Goal: Ask a question

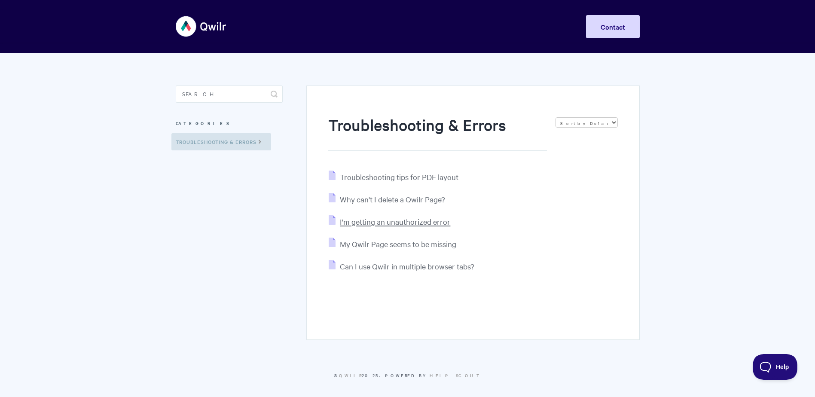
click at [412, 220] on span "I'm getting an unauthorized error" at bounding box center [395, 222] width 110 height 10
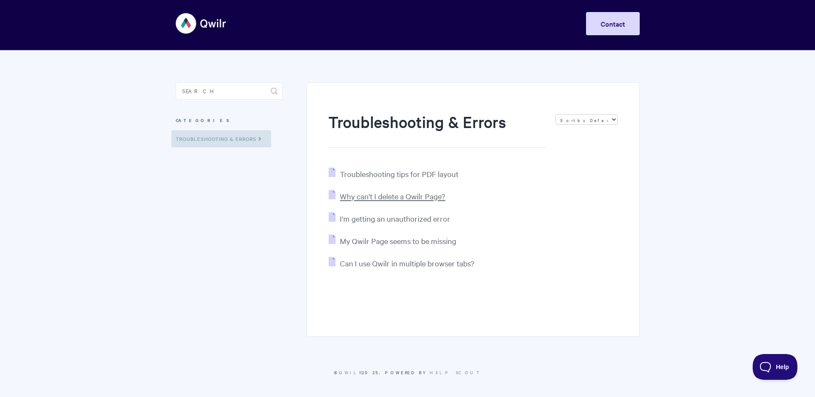
scroll to position [4, 0]
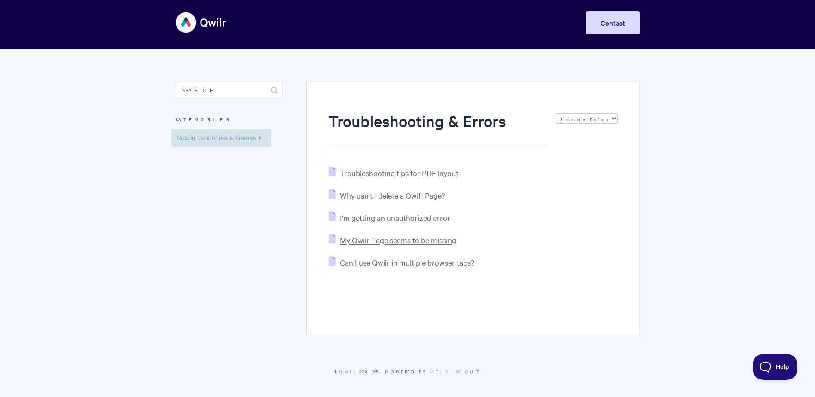
click at [418, 241] on span "My Qwilr Page seems to be missing" at bounding box center [398, 240] width 116 height 10
click at [199, 92] on input "Search" at bounding box center [229, 90] width 107 height 17
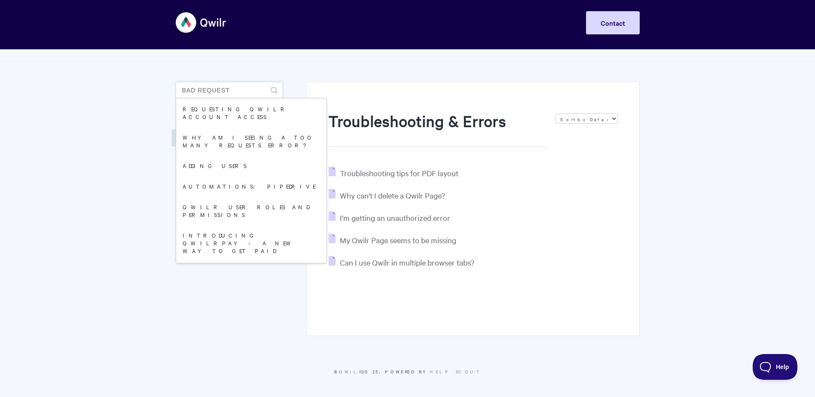
type input "bad request"
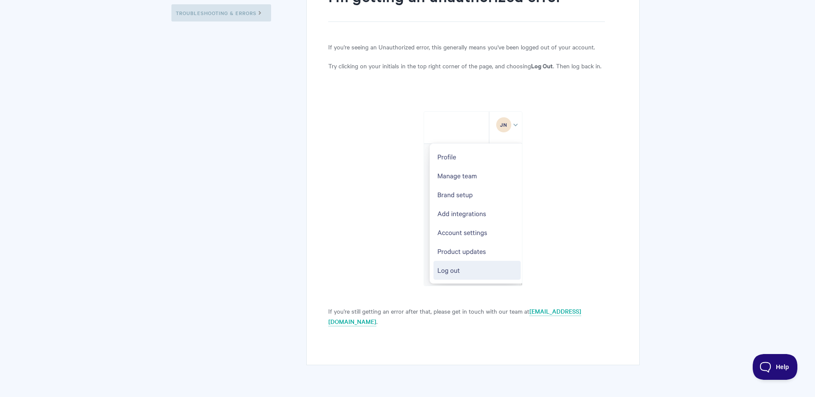
scroll to position [148, 0]
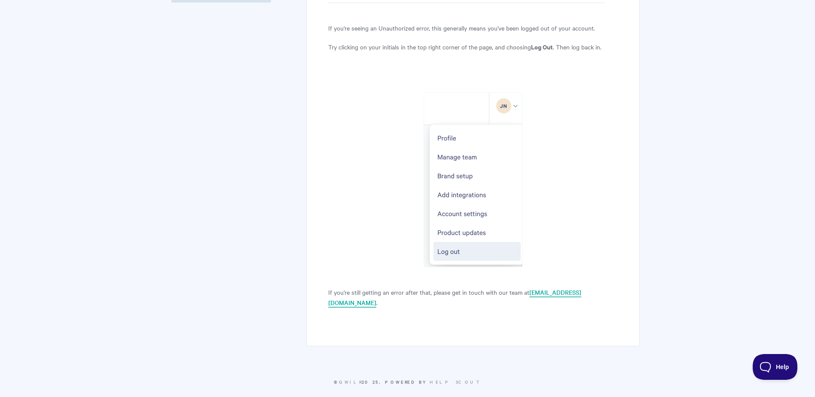
click at [553, 291] on link "[EMAIL_ADDRESS][DOMAIN_NAME]" at bounding box center [454, 298] width 253 height 20
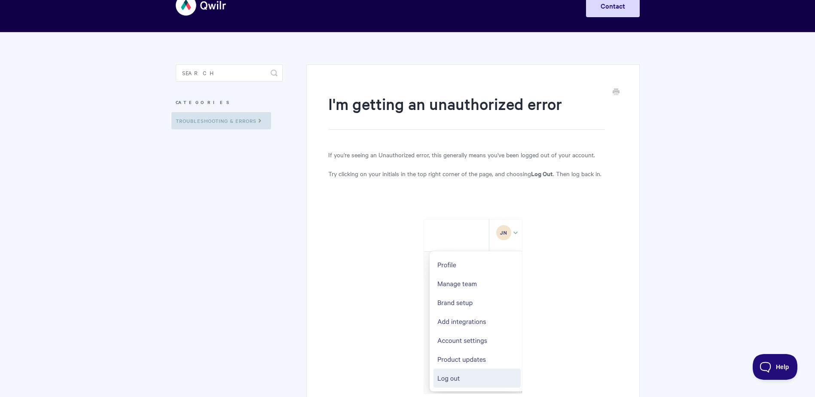
scroll to position [19, 0]
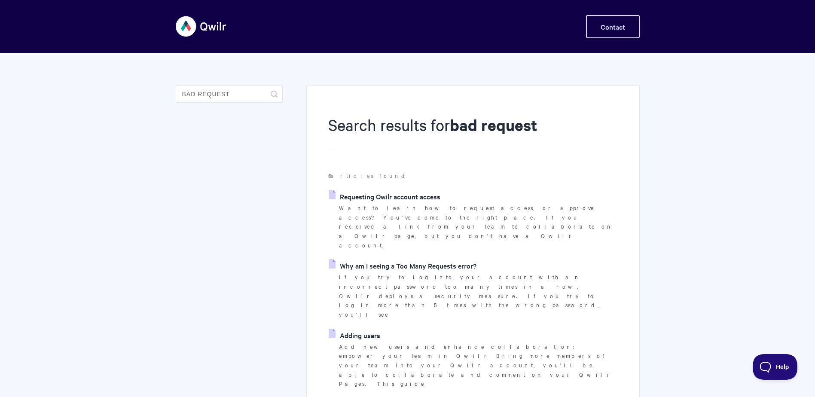
click at [628, 25] on link "Contact" at bounding box center [613, 26] width 54 height 23
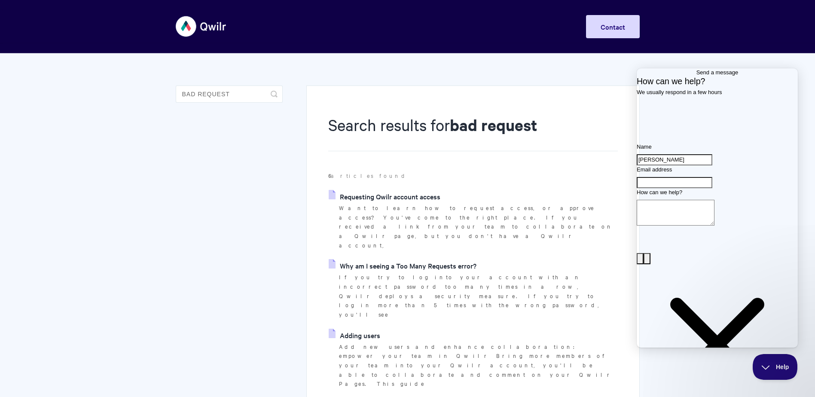
type input "[PERSON_NAME]"
type input "[PERSON_NAME][EMAIL_ADDRESS][DOMAIN_NAME]"
click at [659, 226] on textarea "How can we help?" at bounding box center [676, 213] width 78 height 26
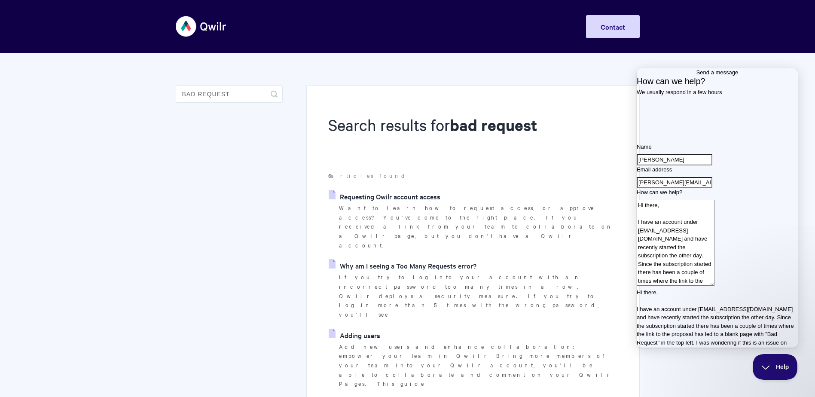
drag, startPoint x: 730, startPoint y: 273, endPoint x: 736, endPoint y: 268, distance: 8.2
click at [715, 273] on textarea "Hi there, I have an account under [EMAIL_ADDRESS][DOMAIN_NAME] and have recentl…" at bounding box center [676, 243] width 78 height 86
drag, startPoint x: 728, startPoint y: 279, endPoint x: 717, endPoint y: 279, distance: 11.2
click at [715, 279] on textarea "Hi there, I have an account under [EMAIL_ADDRESS][DOMAIN_NAME] and recently sta…" at bounding box center [676, 243] width 78 height 86
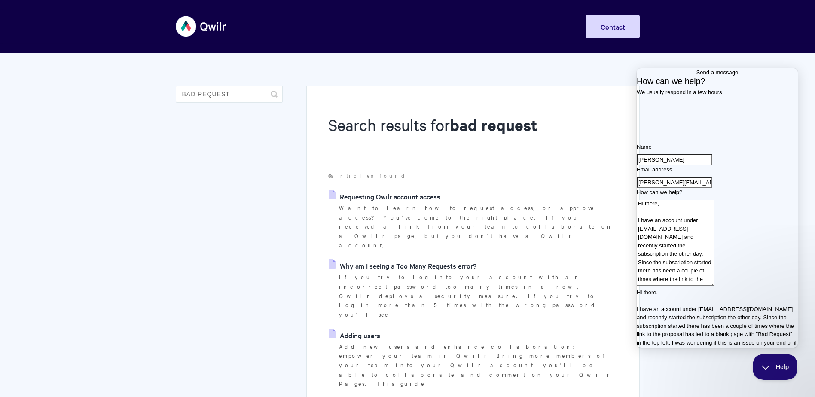
click at [715, 281] on textarea "Hi there, I have an account under [EMAIL_ADDRESS][DOMAIN_NAME] and recently sta…" at bounding box center [676, 243] width 78 height 86
drag, startPoint x: 728, startPoint y: 281, endPoint x: 720, endPoint y: 274, distance: 10.7
click at [715, 274] on textarea "Hi there, I have an account under [EMAIL_ADDRESS][DOMAIN_NAME] and recently sta…" at bounding box center [676, 243] width 78 height 86
click at [715, 237] on textarea "Hi there, I have an account under [EMAIL_ADDRESS][DOMAIN_NAME] and started a su…" at bounding box center [676, 243] width 78 height 86
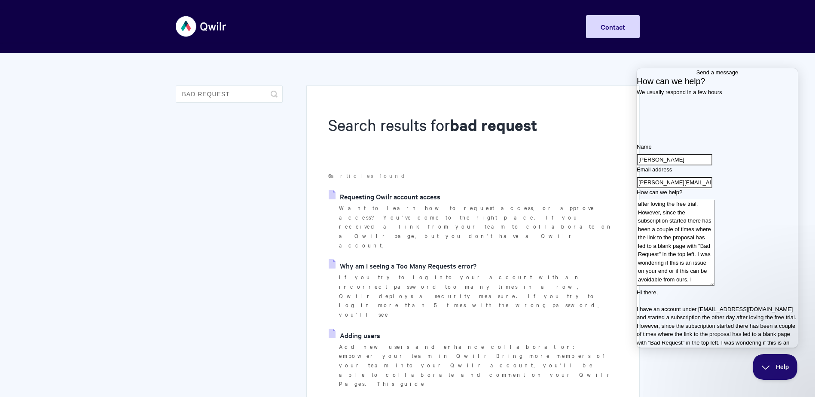
scroll to position [53, 0]
type textarea "Hi there, I have an account under [EMAIL_ADDRESS][DOMAIN_NAME] and started a su…"
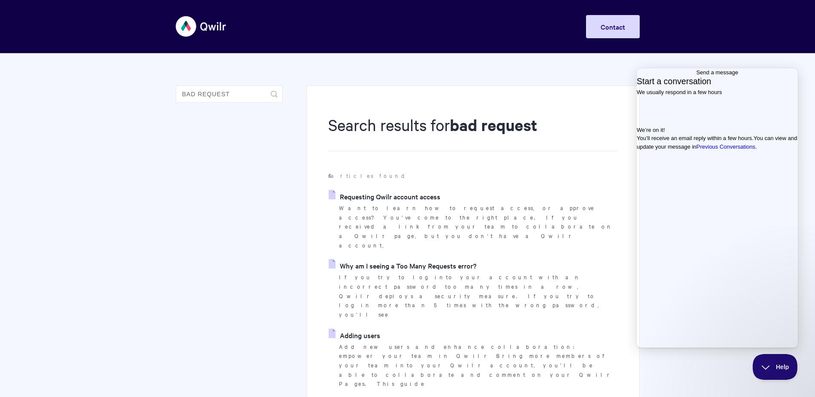
scroll to position [0, 0]
click at [696, 75] on span "Go back" at bounding box center [696, 72] width 0 height 6
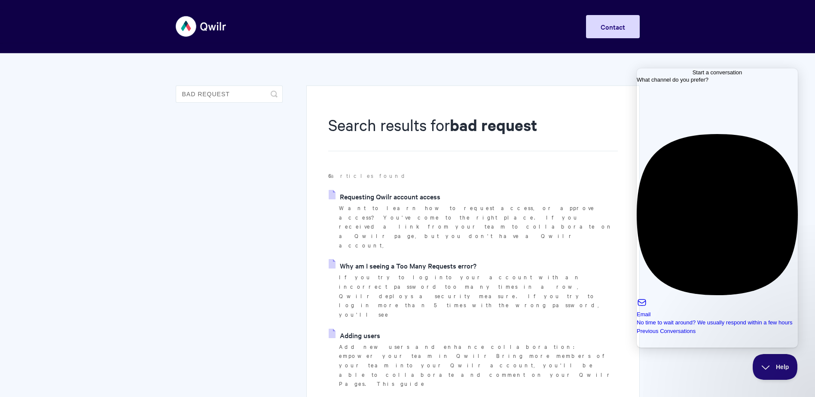
click at [598, 81] on section "Search results for bad request 6 articles found Requesting Qwilr account access…" at bounding box center [466, 337] width 345 height 569
click at [769, 363] on span "Help" at bounding box center [772, 365] width 45 height 6
